Goal: Transaction & Acquisition: Subscribe to service/newsletter

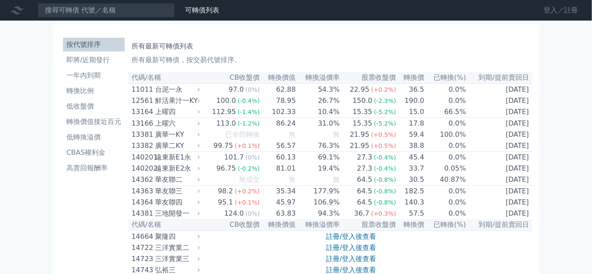
click at [555, 13] on link "登入／註冊" at bounding box center [561, 10] width 48 height 14
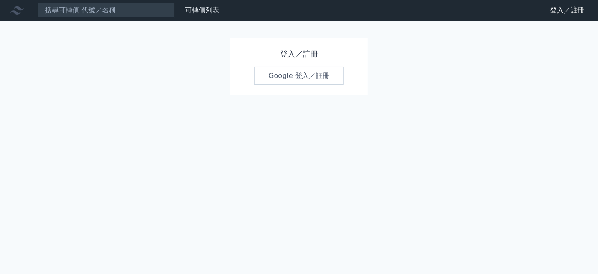
click at [321, 73] on link "Google 登入／註冊" at bounding box center [298, 76] width 89 height 18
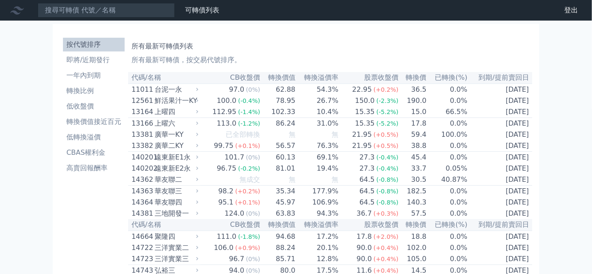
click at [296, 56] on p "所有最新可轉債，按交易代號排序。" at bounding box center [331, 60] width 398 height 10
click at [292, 41] on div "所有最新可轉債列表 所有最新可轉債，按交易代號排序。" at bounding box center [331, 51] width 398 height 27
